Goal: Navigation & Orientation: Go to known website

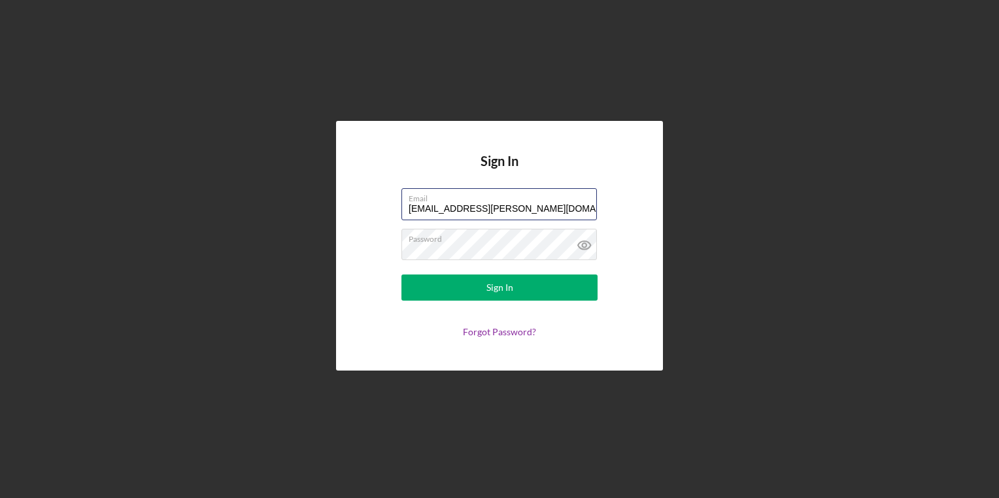
drag, startPoint x: 540, startPoint y: 211, endPoint x: 309, endPoint y: 196, distance: 232.0
click at [309, 196] on div "Sign In Email [EMAIL_ADDRESS][PERSON_NAME][DOMAIN_NAME] Password Sign In Forgot…" at bounding box center [500, 246] width 986 height 492
type input "[PERSON_NAME][EMAIL_ADDRESS][PERSON_NAME][DOMAIN_NAME]"
click at [739, 215] on div "Sign In Email [PERSON_NAME][EMAIL_ADDRESS][PERSON_NAME][DOMAIN_NAME] Password S…" at bounding box center [500, 246] width 986 height 492
click at [278, 263] on div "Sign In Email [PERSON_NAME][EMAIL_ADDRESS][PERSON_NAME][DOMAIN_NAME] Password S…" at bounding box center [500, 246] width 986 height 492
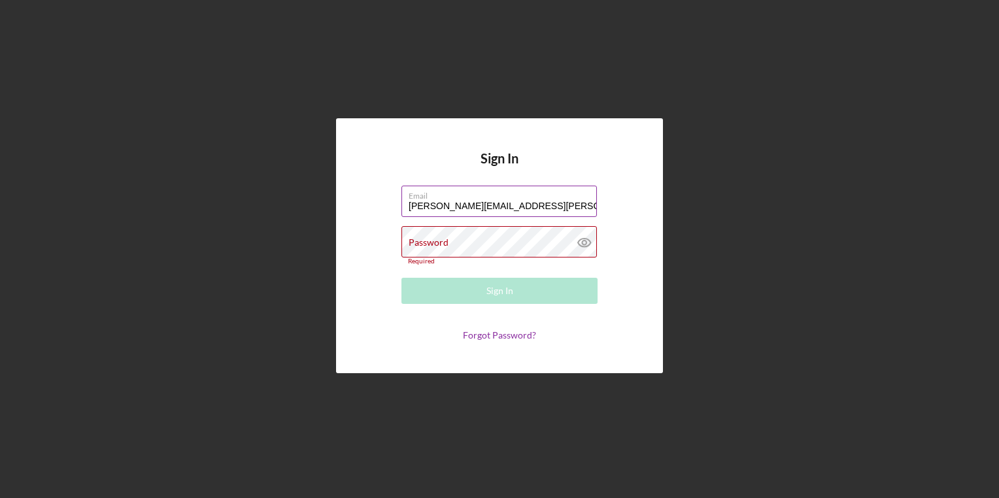
click at [460, 194] on label "Email" at bounding box center [503, 193] width 188 height 14
click at [460, 194] on input "[PERSON_NAME][EMAIL_ADDRESS][PERSON_NAME][DOMAIN_NAME]" at bounding box center [500, 201] width 196 height 31
click at [460, 194] on label "Email" at bounding box center [503, 193] width 188 height 14
click at [460, 194] on input "[PERSON_NAME][EMAIL_ADDRESS][PERSON_NAME][DOMAIN_NAME]" at bounding box center [500, 201] width 196 height 31
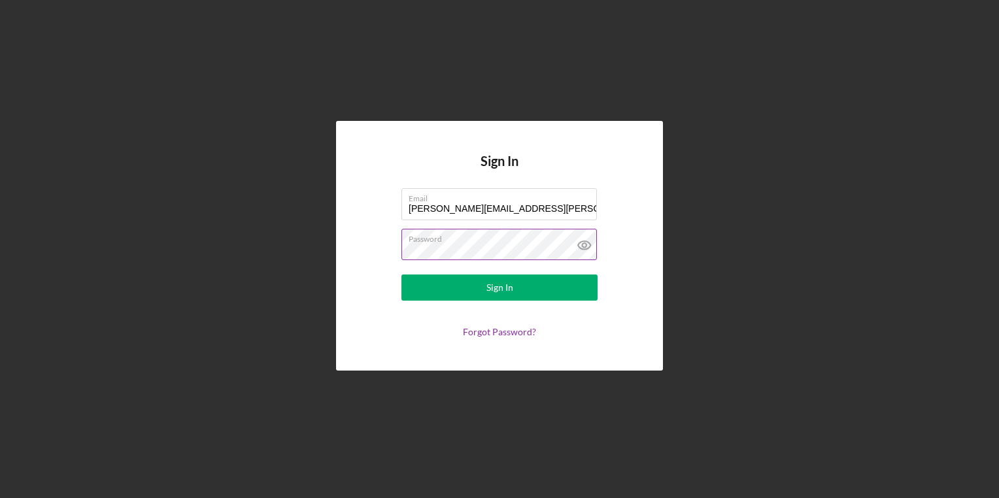
click at [402, 275] on button "Sign In" at bounding box center [500, 288] width 196 height 26
